Goal: Task Accomplishment & Management: Use online tool/utility

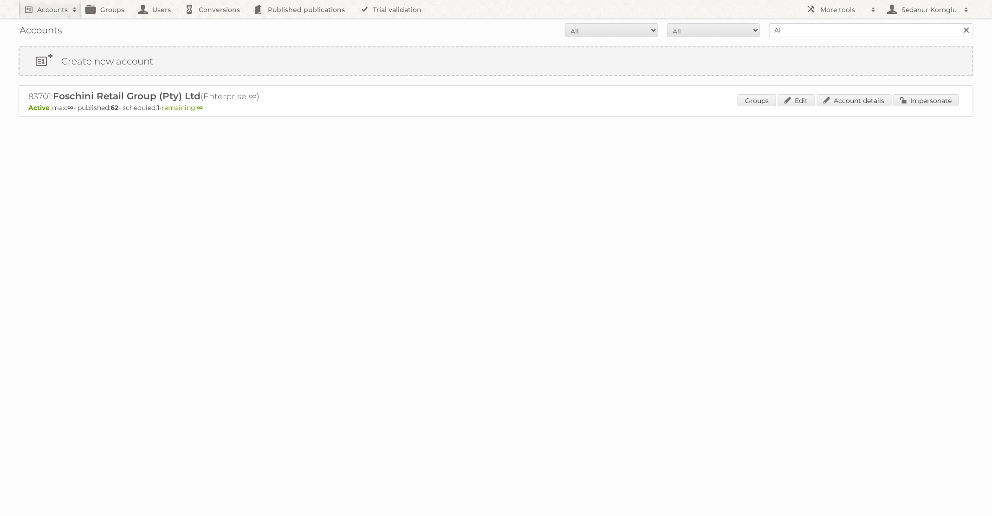
type input "[PERSON_NAME] NL"
click at [959, 23] on input "Search" at bounding box center [966, 30] width 14 height 14
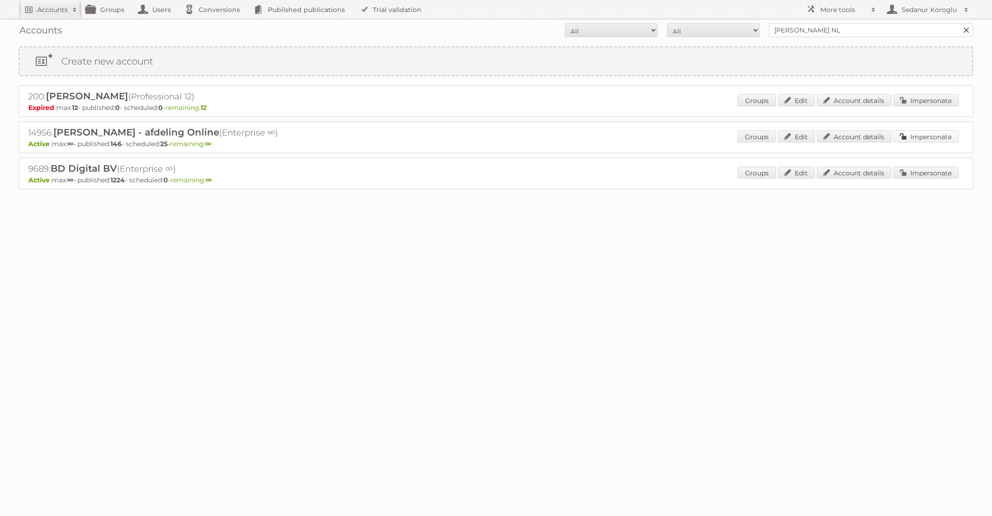
click at [916, 139] on link "Impersonate" at bounding box center [925, 136] width 65 height 12
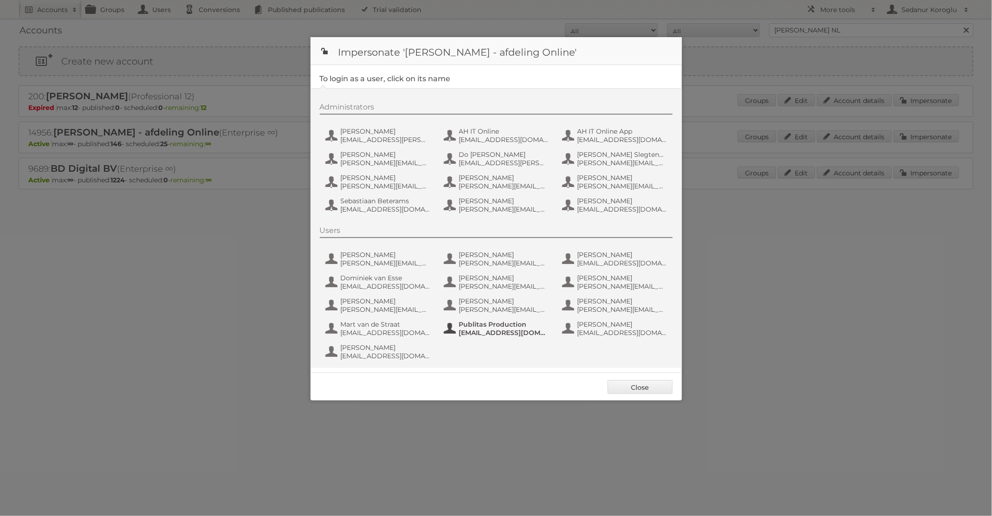
click at [490, 325] on span "Publitas Production" at bounding box center [504, 324] width 90 height 8
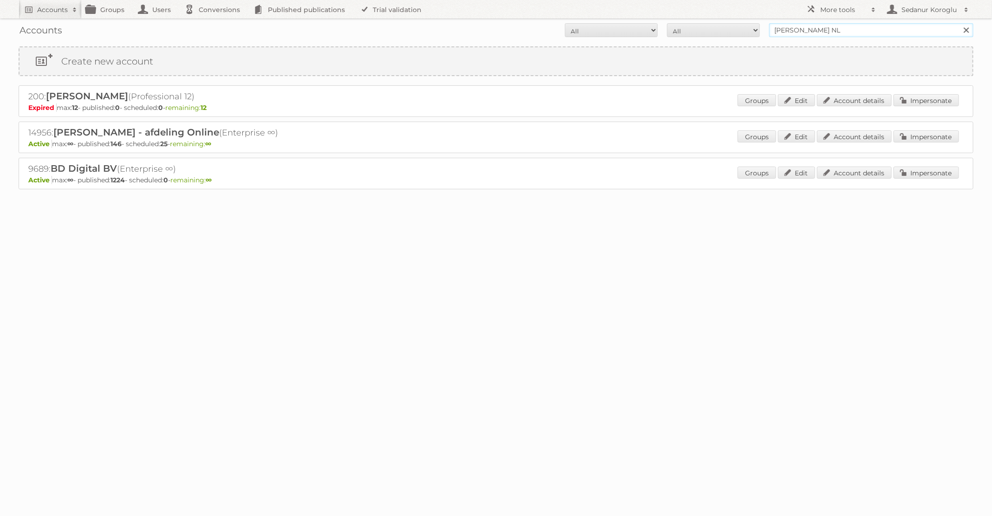
drag, startPoint x: 833, startPoint y: 34, endPoint x: 723, endPoint y: 29, distance: 110.1
click at [723, 29] on form "All Active Expired Pending All Paid Trials Self service [PERSON_NAME] NL Search" at bounding box center [496, 30] width 955 height 14
type input "Pour Vous"
click at [959, 23] on input "Search" at bounding box center [966, 30] width 14 height 14
click at [911, 136] on link "Impersonate" at bounding box center [925, 136] width 65 height 12
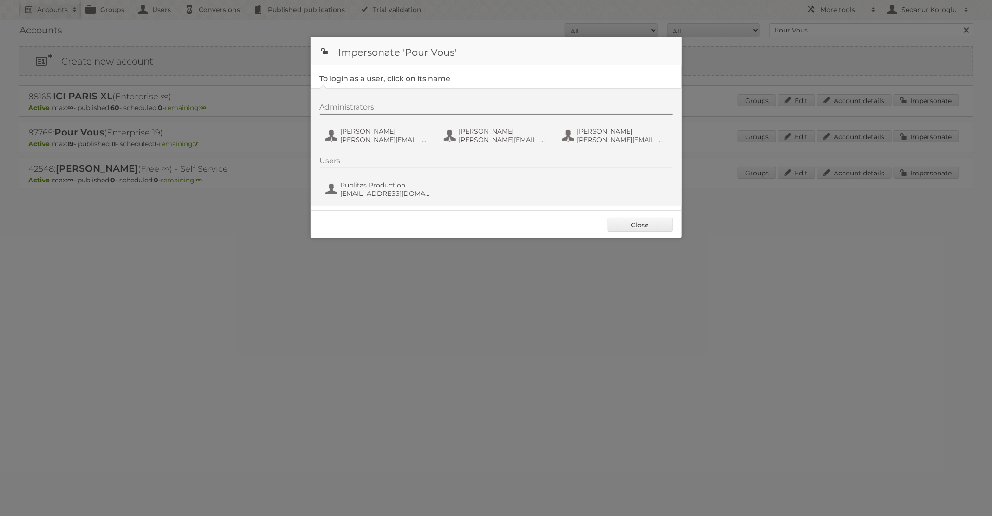
click at [385, 179] on div "Users Publitas Production fs+pourvous@publitas.com" at bounding box center [501, 178] width 362 height 45
click at [383, 188] on button "Publitas Production fs+pourvous@publitas.com" at bounding box center [378, 189] width 109 height 19
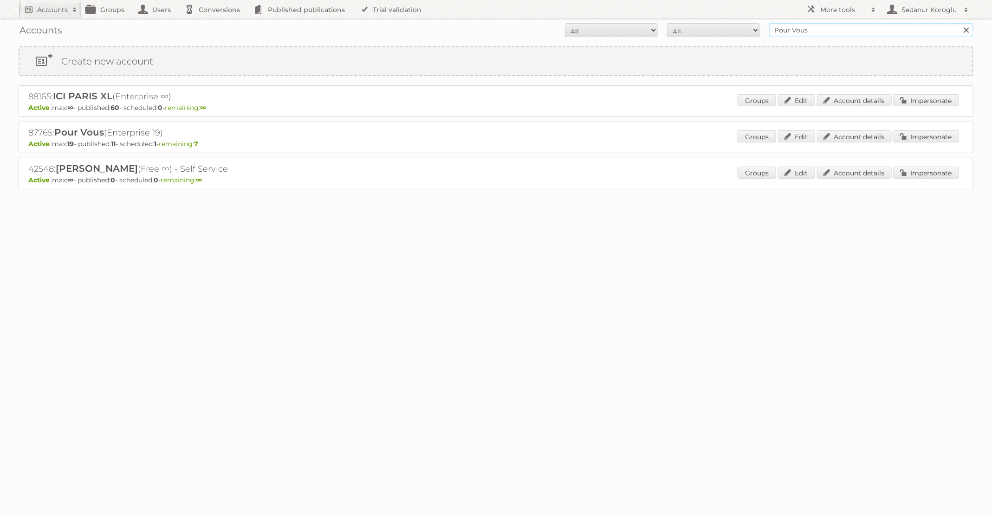
drag, startPoint x: 830, startPoint y: 31, endPoint x: 746, endPoint y: 16, distance: 84.9
click at [748, 17] on body "Accounts Search Advanced Search Create new account Groups Users Conversions Pub…" at bounding box center [496, 258] width 992 height 516
type input "[PERSON_NAME] NL"
click at [959, 23] on input "Search" at bounding box center [966, 30] width 14 height 14
click at [910, 138] on link "Impersonate" at bounding box center [925, 136] width 65 height 12
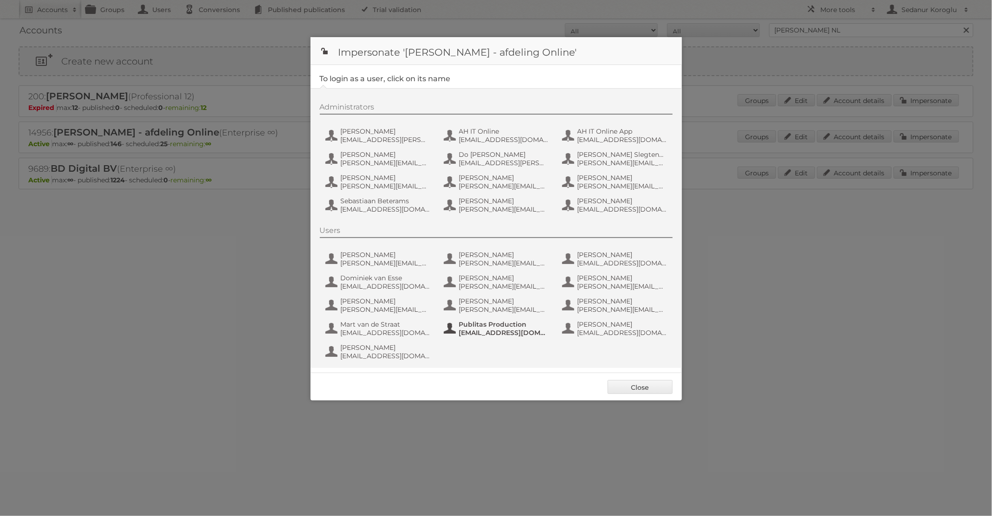
click at [476, 337] on button "Publitas Production [EMAIL_ADDRESS][DOMAIN_NAME]" at bounding box center [497, 328] width 109 height 19
